Goal: Use online tool/utility: Utilize a website feature to perform a specific function

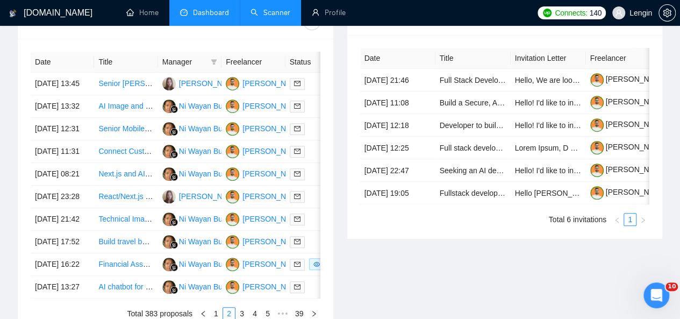
click at [289, 8] on link "Scanner" at bounding box center [270, 12] width 40 height 9
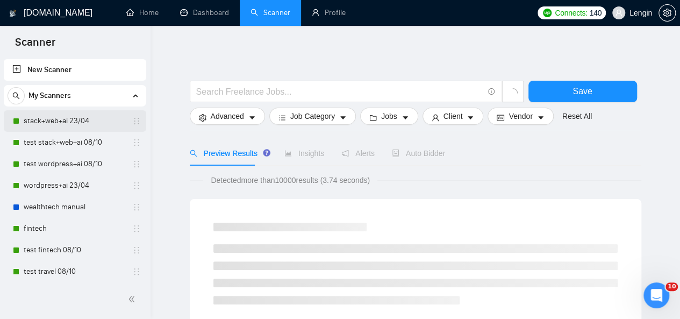
click at [63, 126] on link "stack+web+ai 23/04" at bounding box center [75, 120] width 102 height 21
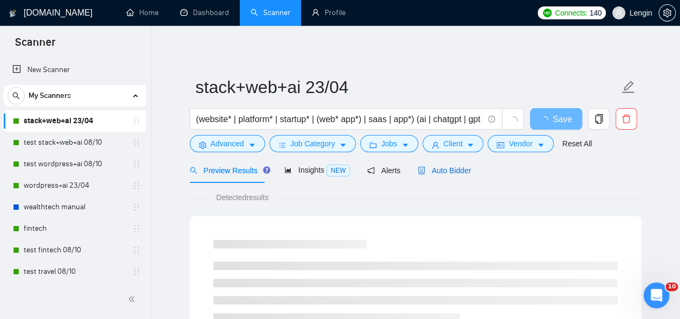
click at [452, 171] on span "Auto Bidder" at bounding box center [444, 170] width 53 height 9
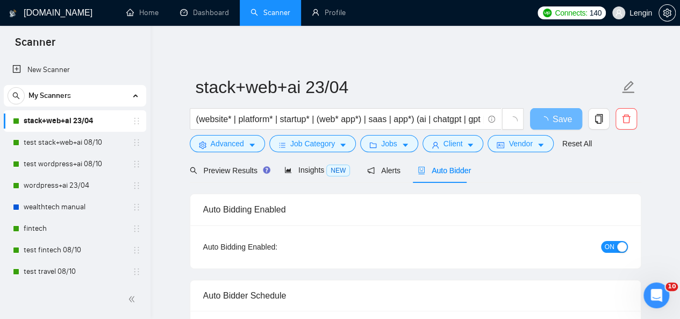
radio input "false"
radio input "true"
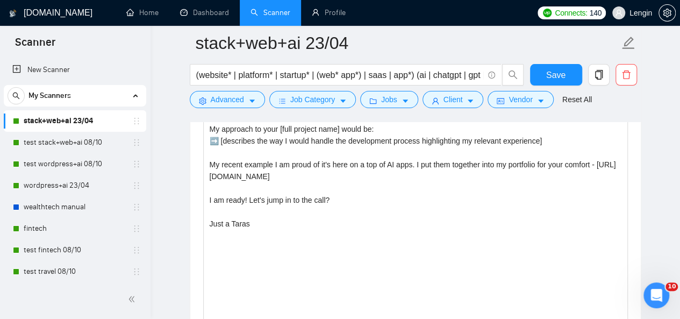
scroll to position [1442, 0]
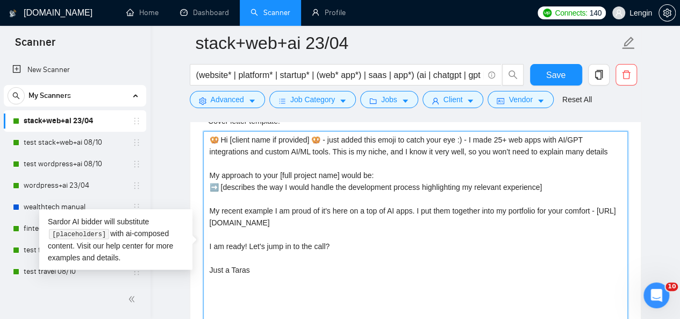
drag, startPoint x: 208, startPoint y: 205, endPoint x: 416, endPoint y: 204, distance: 207.4
click at [416, 204] on textarea "🥨 Hi [client name if provided] 🥨 - just added this emoji to catch your eye :) -…" at bounding box center [415, 252] width 425 height 242
